Goal: Task Accomplishment & Management: Use online tool/utility

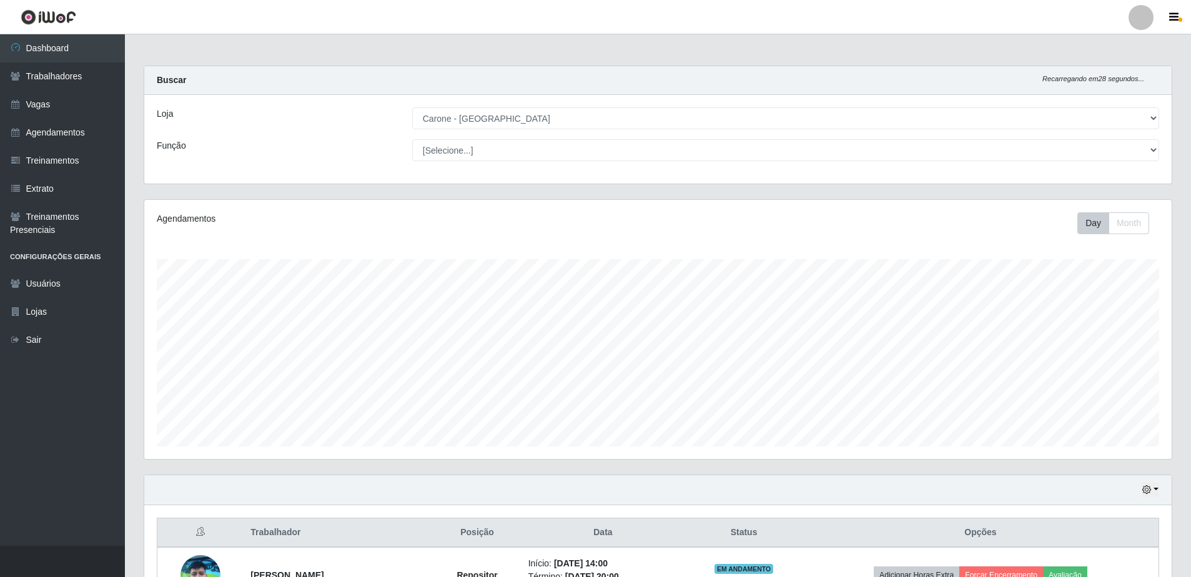
select select "505"
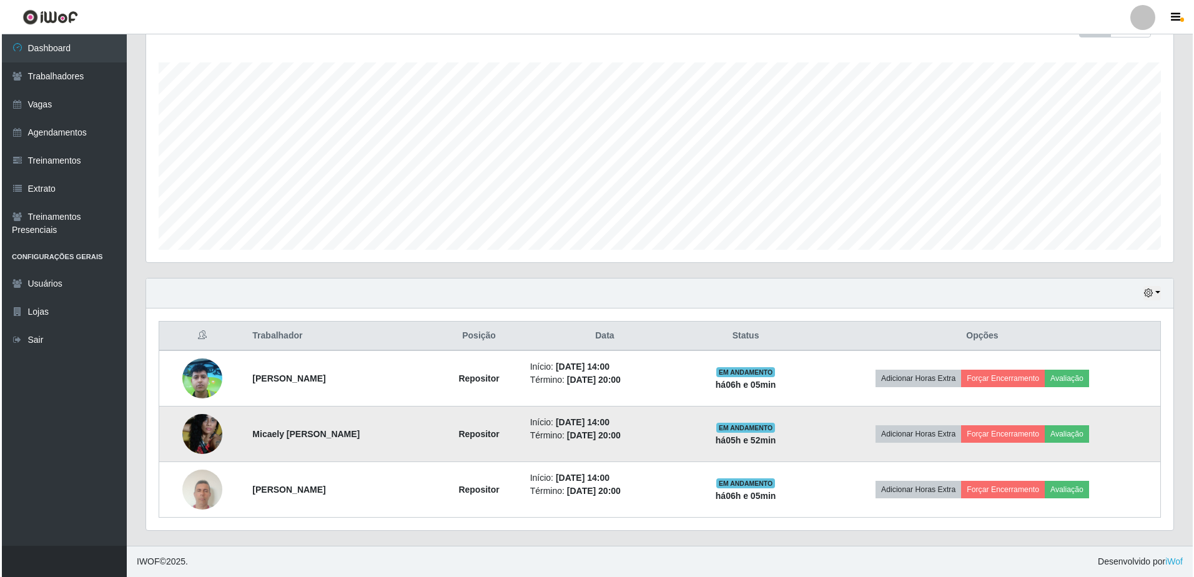
scroll to position [259, 1027]
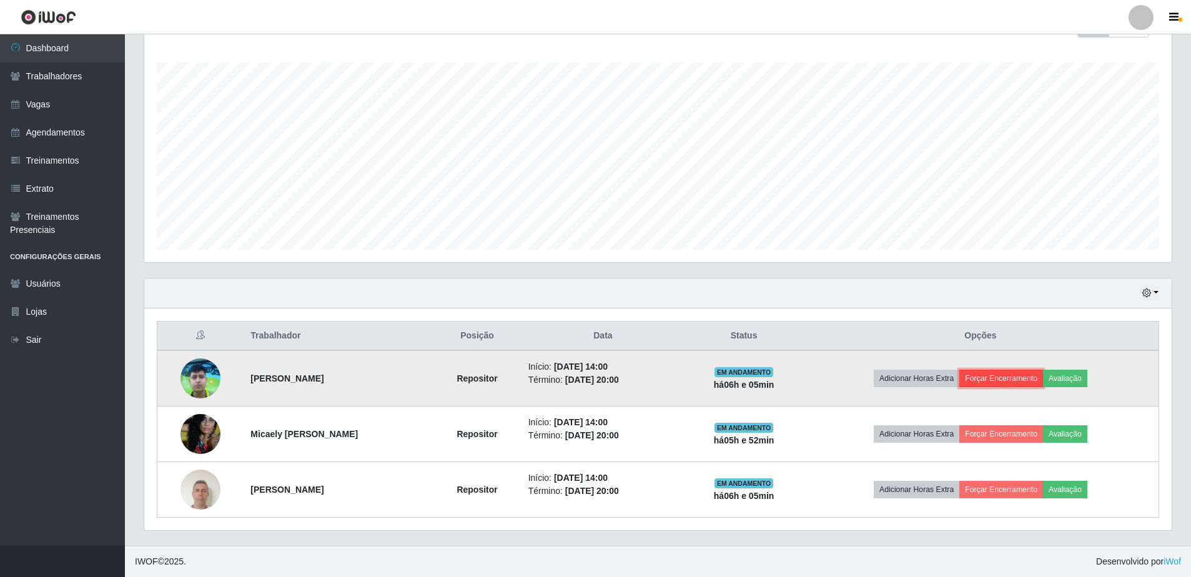
click at [1005, 383] on button "Forçar Encerramento" at bounding box center [1001, 378] width 84 height 17
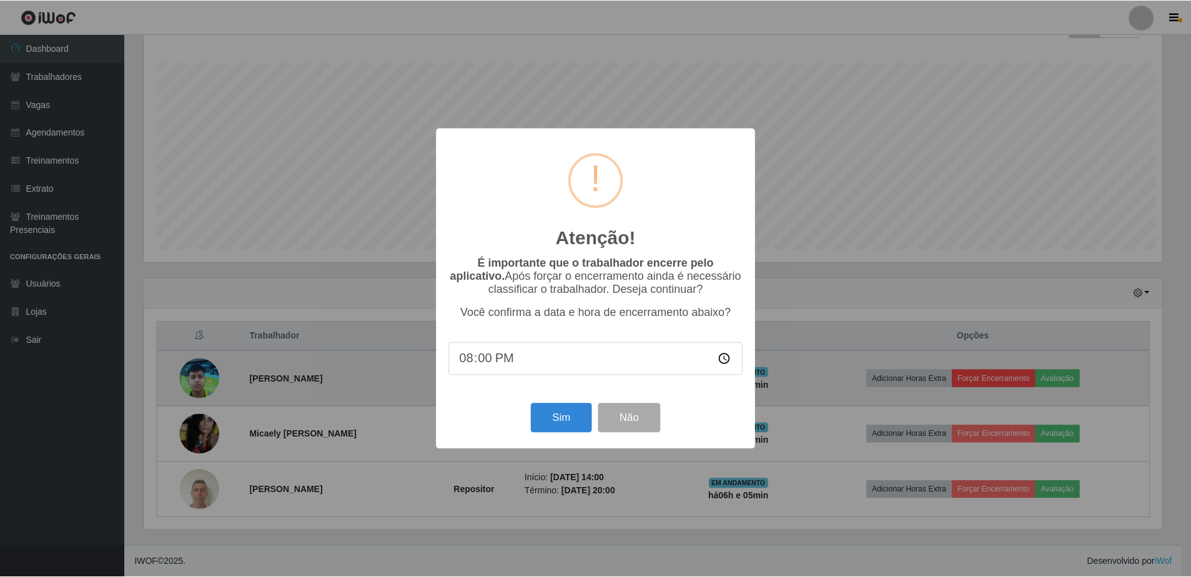
scroll to position [259, 1021]
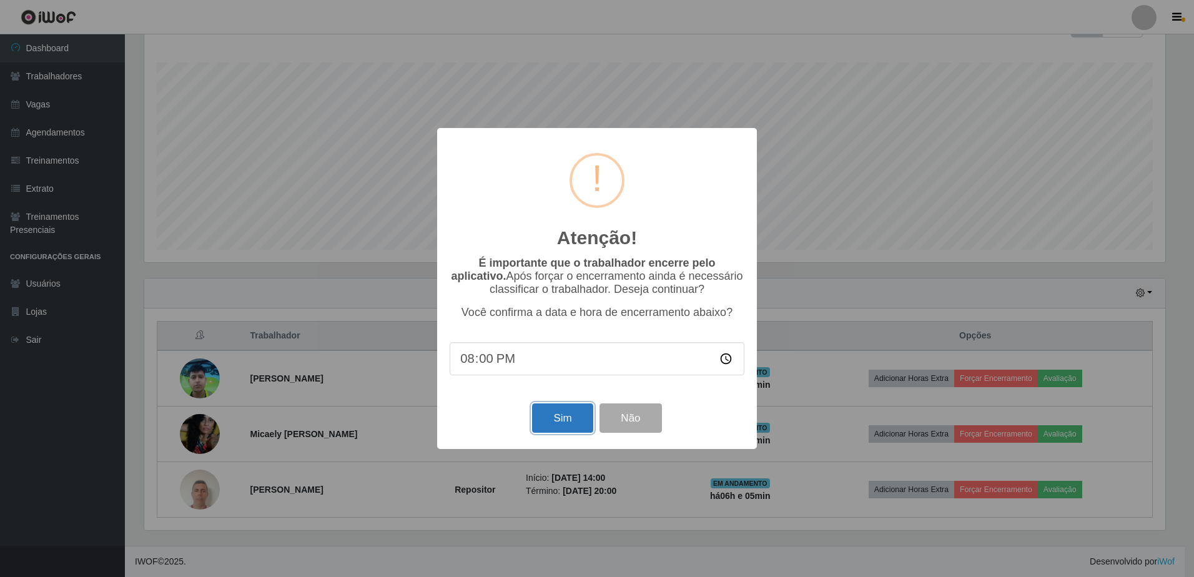
click at [578, 422] on button "Sim" at bounding box center [562, 417] width 61 height 29
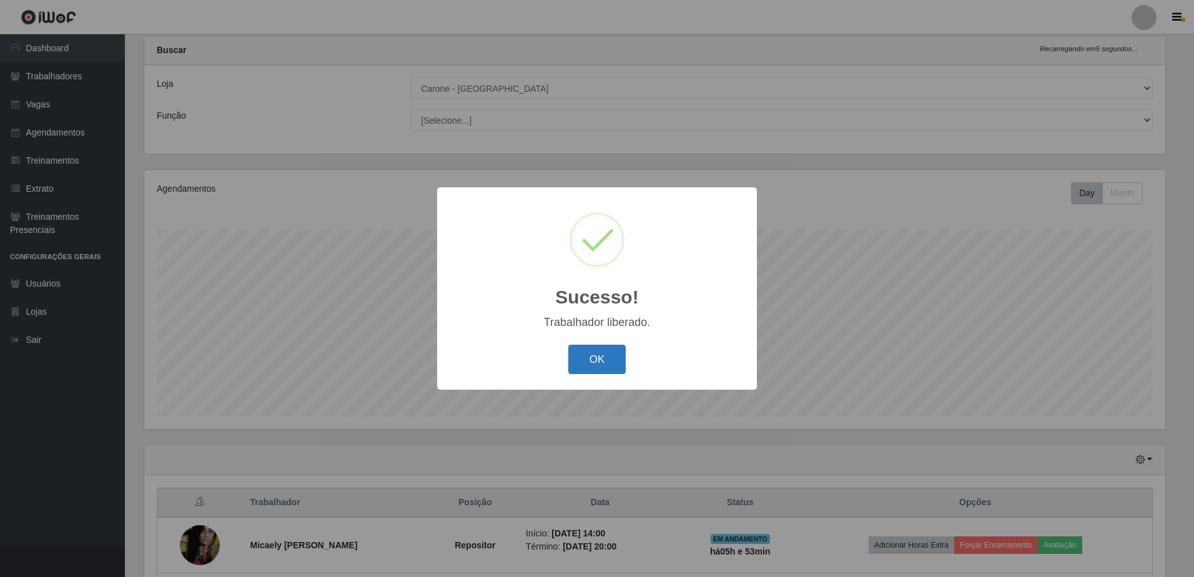
click at [605, 368] on button "OK" at bounding box center [597, 359] width 58 height 29
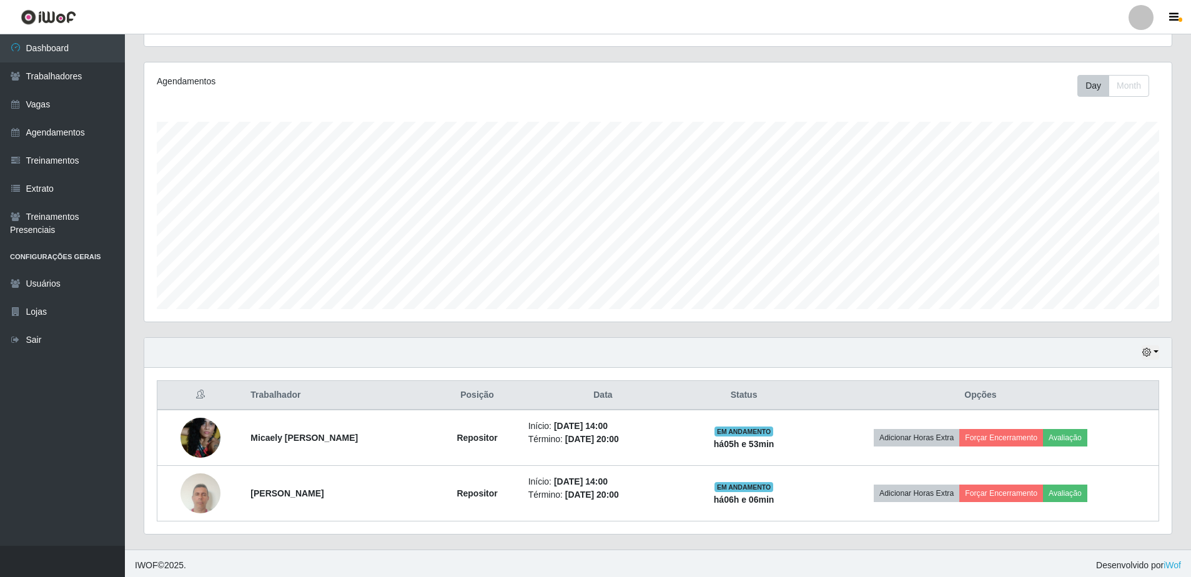
scroll to position [141, 0]
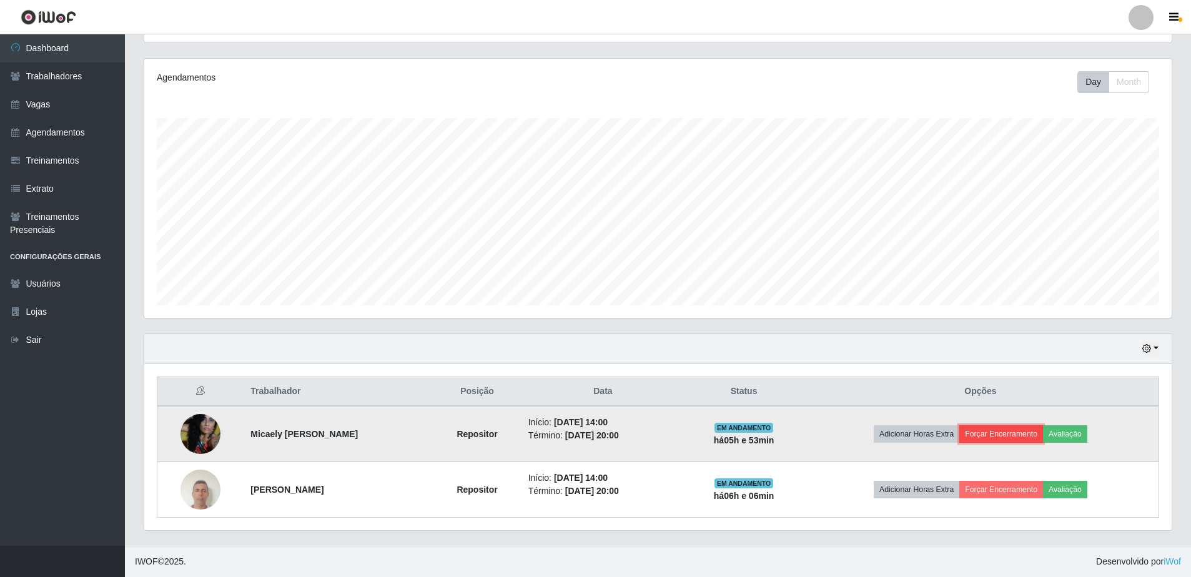
click at [1039, 430] on button "Forçar Encerramento" at bounding box center [1001, 433] width 84 height 17
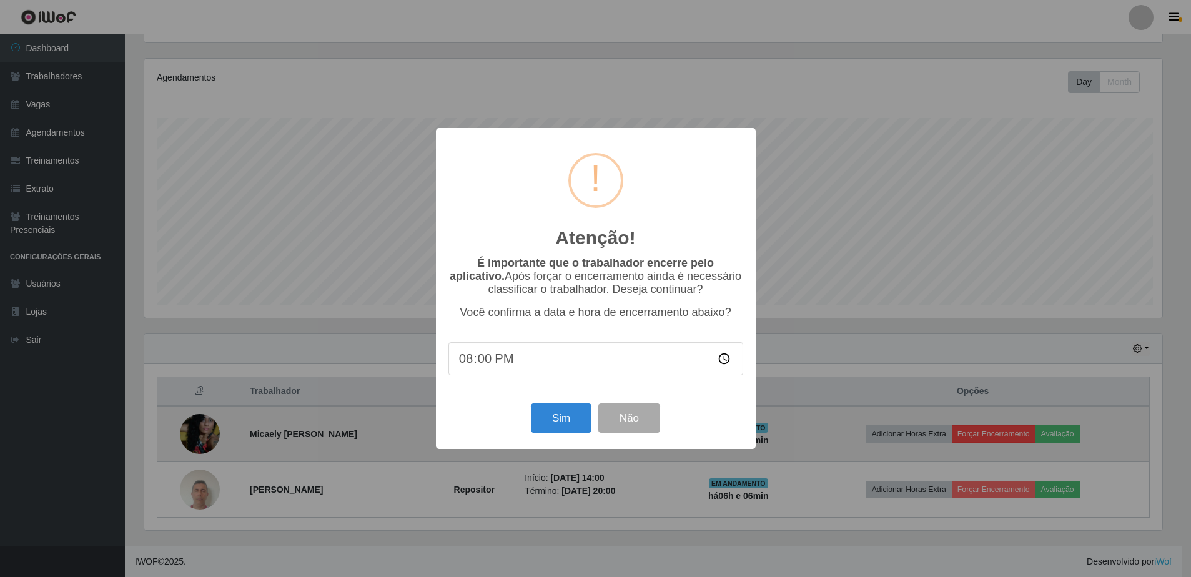
scroll to position [259, 1021]
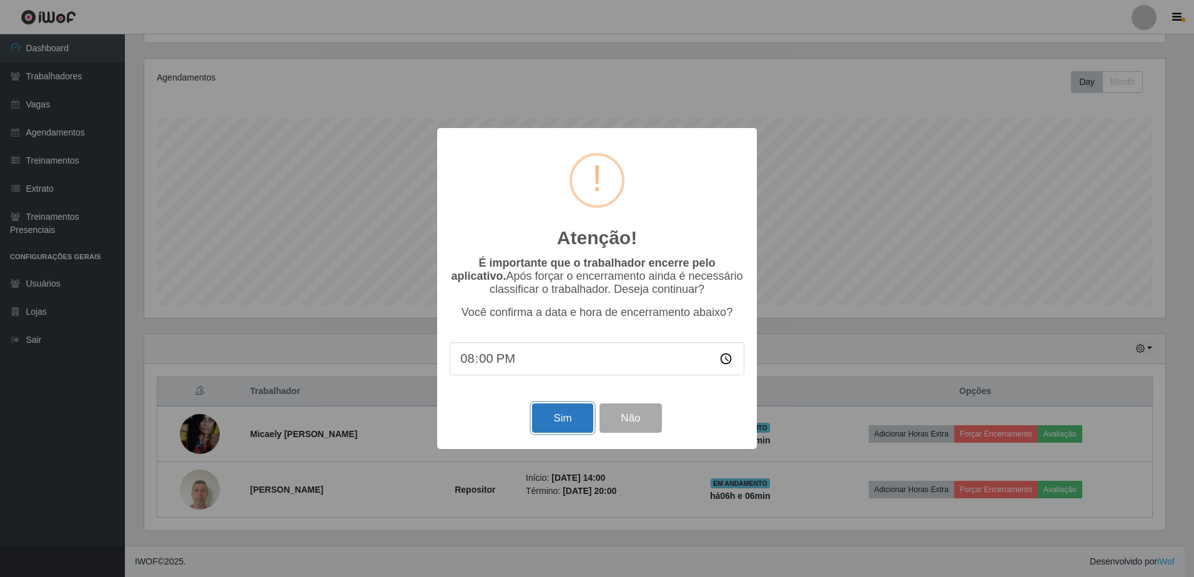
click at [576, 430] on button "Sim" at bounding box center [562, 417] width 61 height 29
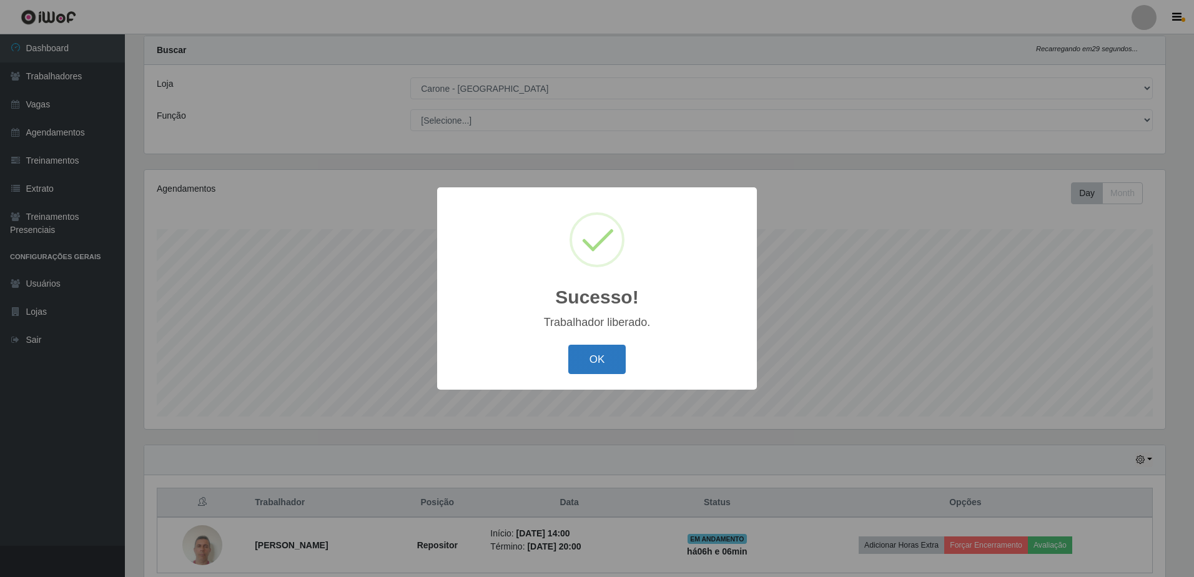
click at [618, 362] on button "OK" at bounding box center [597, 359] width 58 height 29
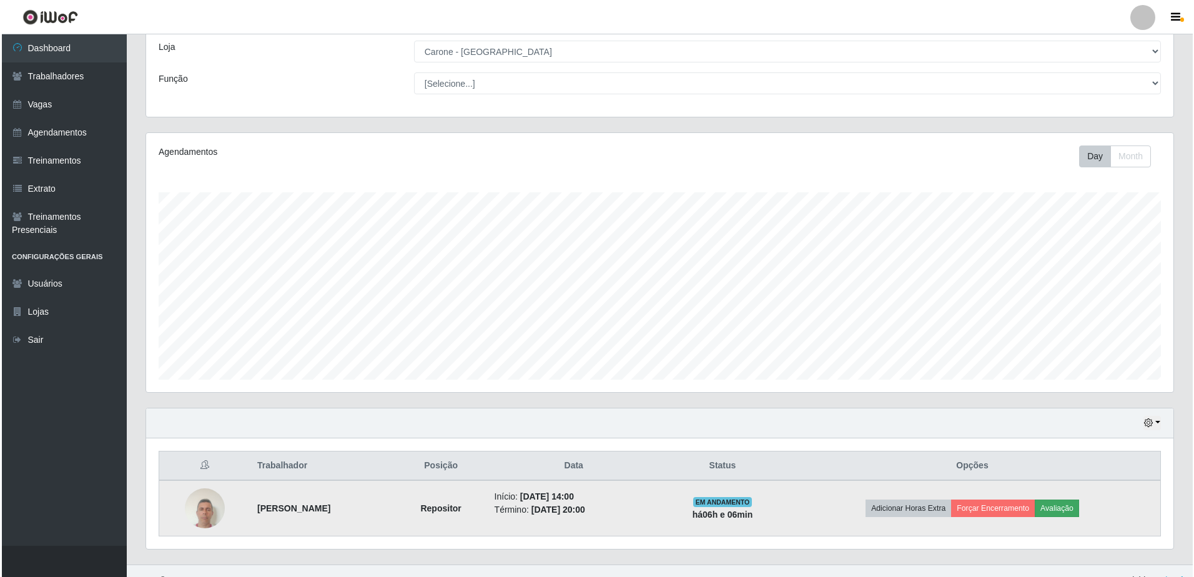
scroll to position [86, 0]
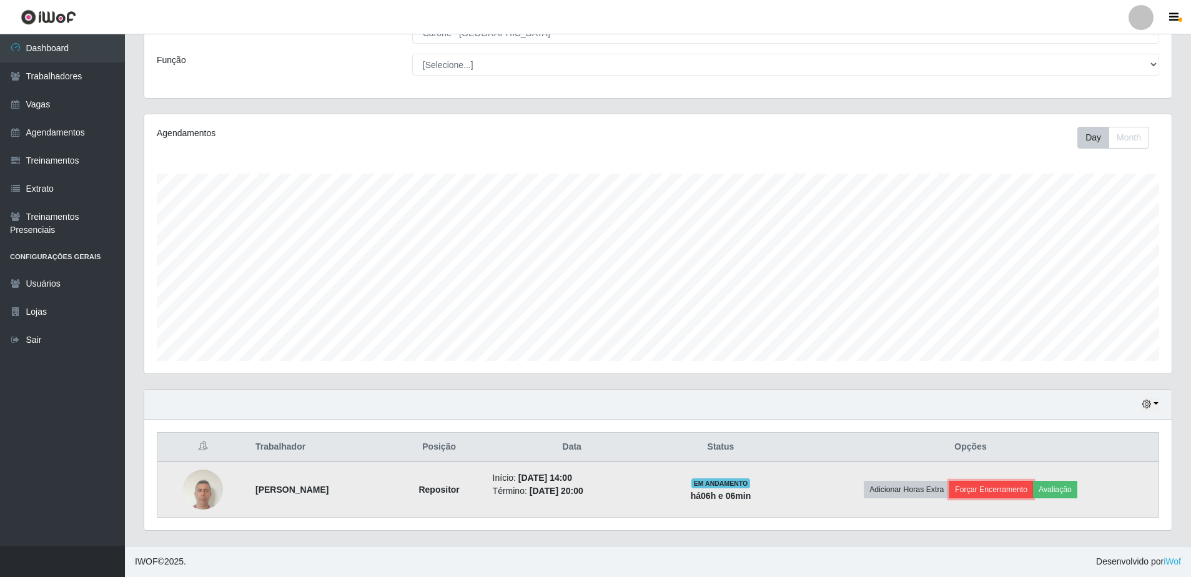
click at [1017, 486] on button "Forçar Encerramento" at bounding box center [991, 489] width 84 height 17
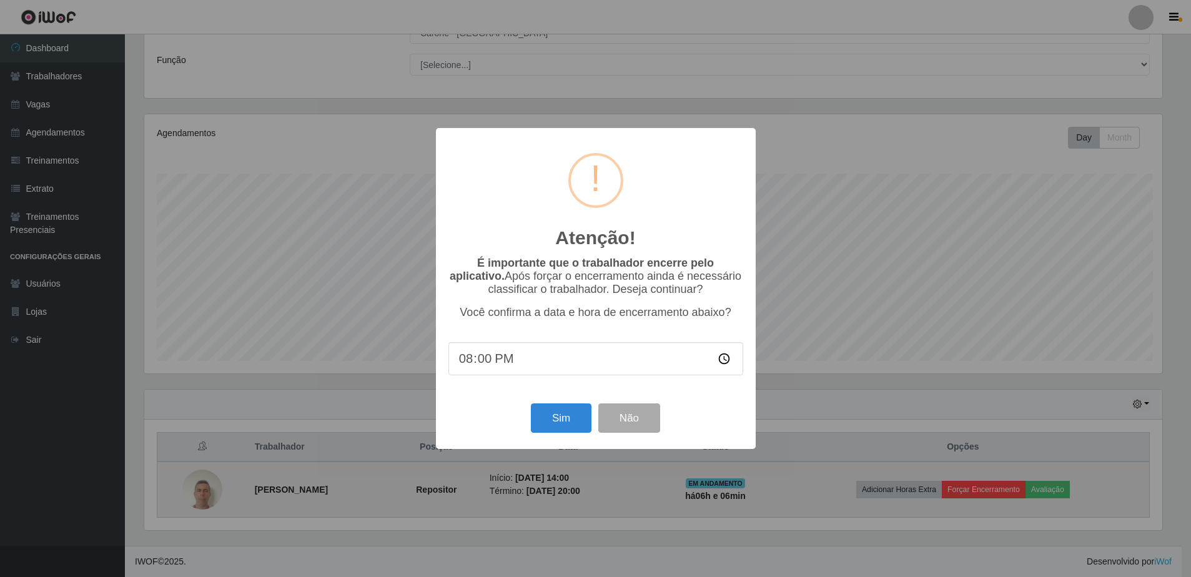
scroll to position [259, 1021]
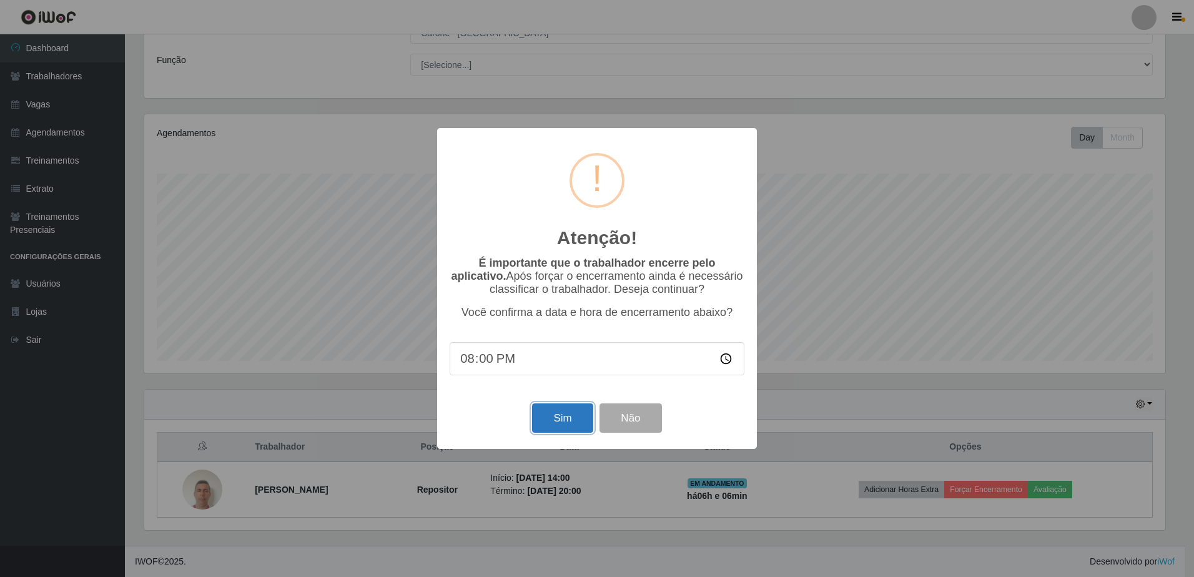
click at [580, 427] on button "Sim" at bounding box center [562, 417] width 61 height 29
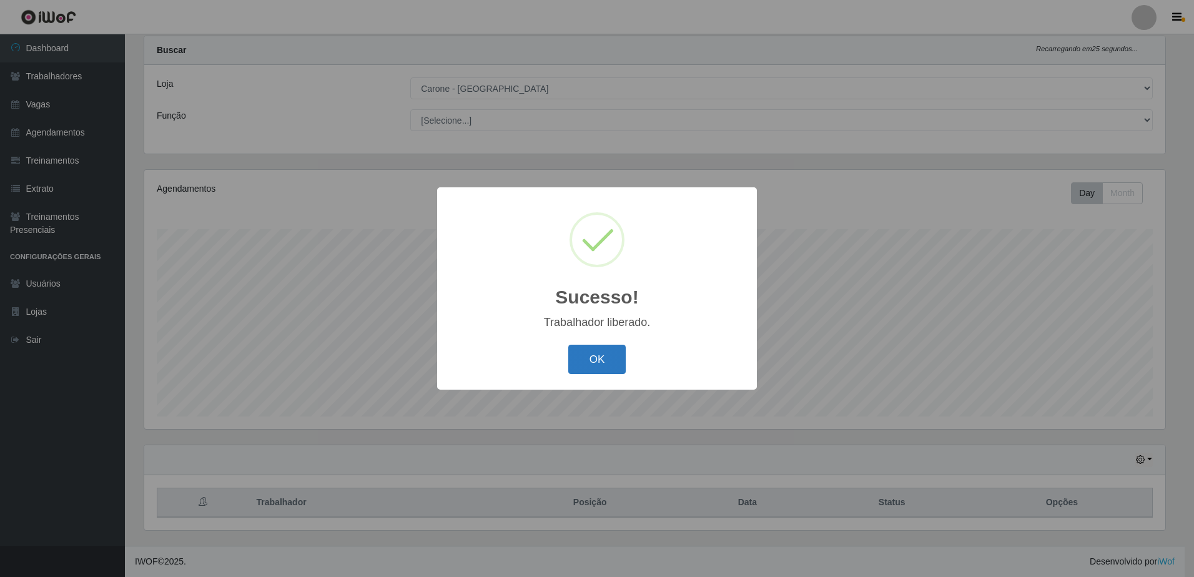
click at [585, 365] on button "OK" at bounding box center [597, 359] width 58 height 29
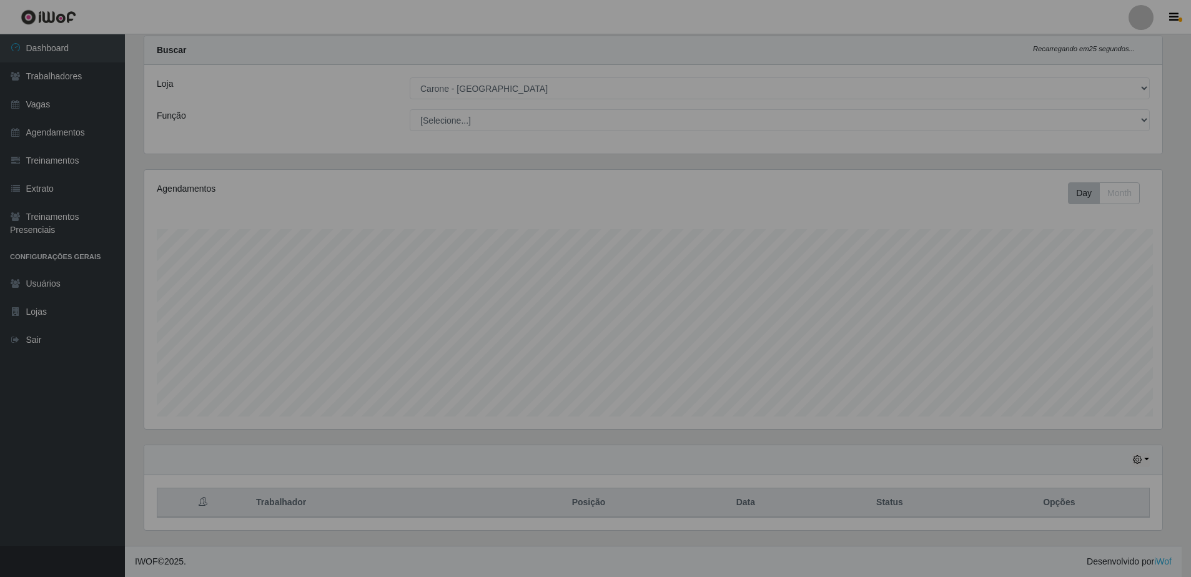
scroll to position [0, 0]
